Goal: Check status: Check status

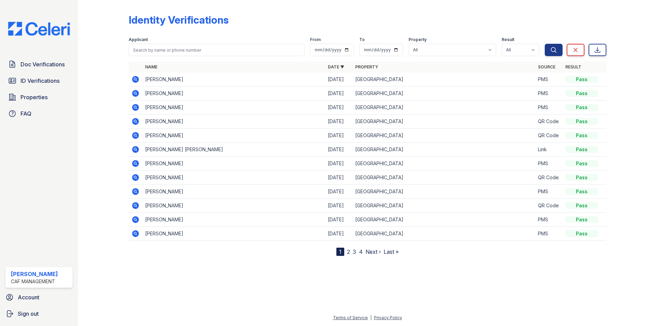
click at [136, 150] on icon at bounding box center [135, 149] width 8 height 8
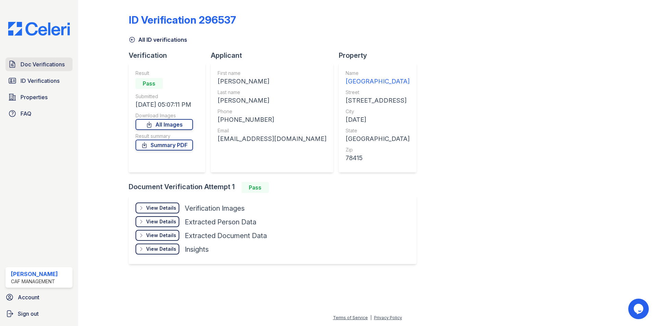
click at [26, 61] on span "Doc Verifications" at bounding box center [43, 64] width 44 height 8
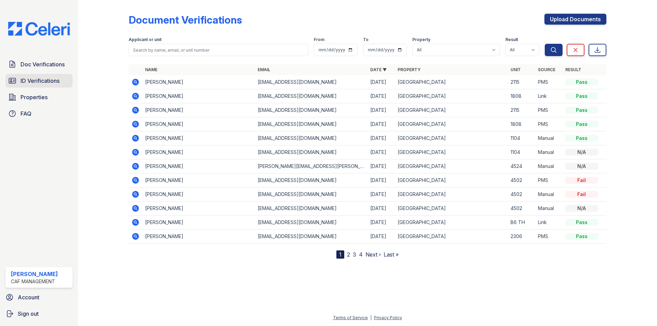
click at [45, 83] on span "ID Verifications" at bounding box center [40, 81] width 39 height 8
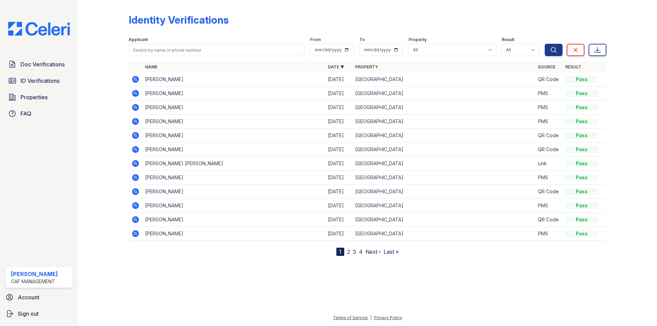
click at [138, 161] on icon at bounding box center [135, 163] width 8 height 8
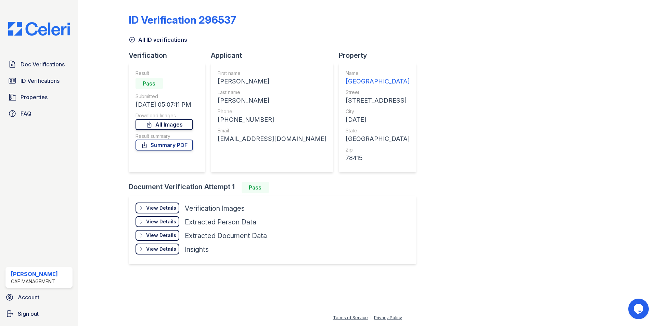
click at [163, 125] on link "All Images" at bounding box center [163, 124] width 57 height 11
click at [167, 146] on link "Summary PDF" at bounding box center [163, 145] width 57 height 11
